Goal: Transaction & Acquisition: Purchase product/service

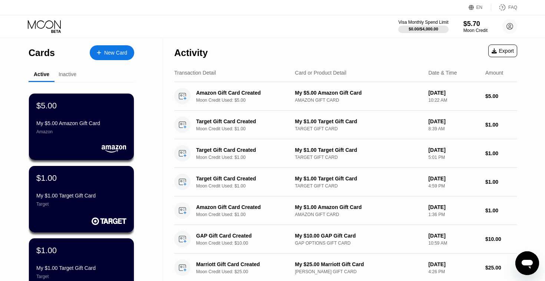
click at [125, 54] on div "New Card" at bounding box center [115, 53] width 23 height 6
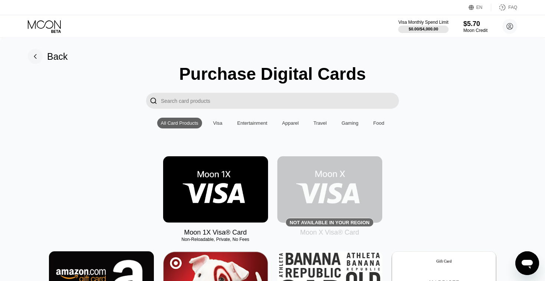
click at [279, 100] on input "Search card products" at bounding box center [280, 101] width 238 height 16
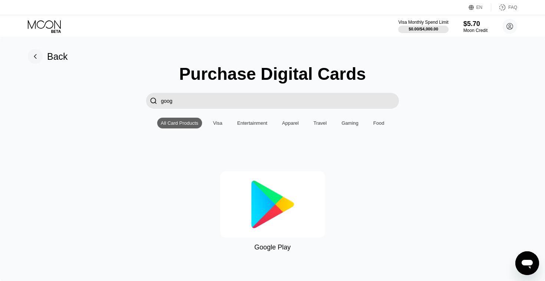
type input "goog"
click at [283, 230] on img at bounding box center [272, 204] width 105 height 66
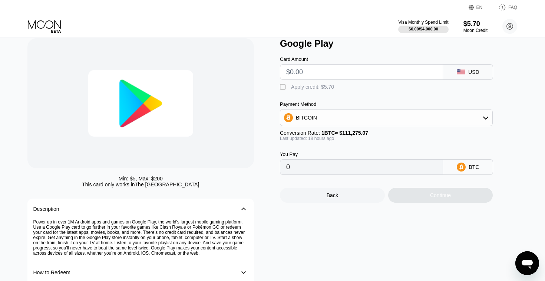
scroll to position [26, 0]
